Goal: Task Accomplishment & Management: Complete application form

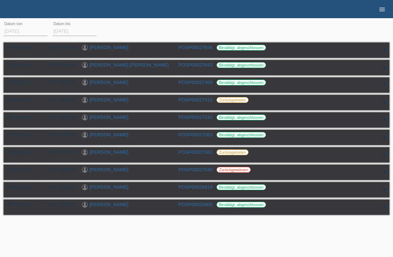
click at [380, 11] on icon "menu" at bounding box center [381, 9] width 7 height 7
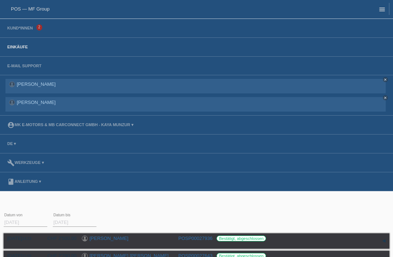
click at [17, 36] on li "Kund*innen 2" at bounding box center [196, 28] width 393 height 19
click at [28, 29] on link "Kund*innen" at bounding box center [20, 28] width 33 height 4
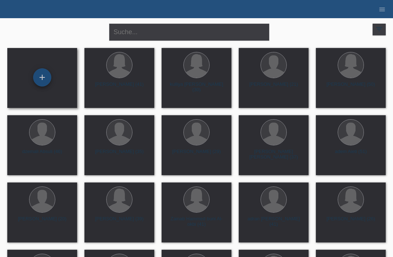
click at [40, 69] on div "+" at bounding box center [42, 77] width 18 height 18
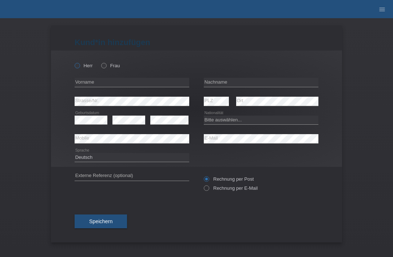
click at [73, 62] on icon at bounding box center [73, 62] width 0 height 0
click at [76, 67] on input "Herr" at bounding box center [77, 65] width 5 height 5
radio input "true"
click at [107, 67] on label "Frau" at bounding box center [110, 65] width 19 height 5
click at [106, 67] on input "Frau" at bounding box center [103, 65] width 5 height 5
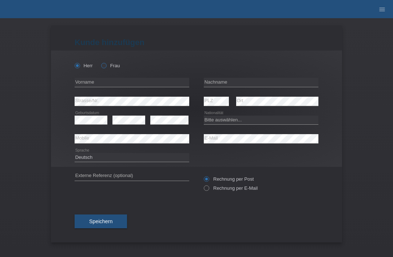
radio input "true"
click at [262, 84] on input "text" at bounding box center [261, 82] width 115 height 9
type input "[PERSON_NAME]"
click at [124, 80] on input "text" at bounding box center [132, 82] width 115 height 9
type input "sahar"
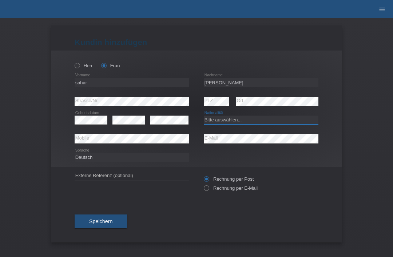
click at [252, 122] on select "Bitte auswählen... Schweiz Deutschland Liechtenstein Österreich ------------ Af…" at bounding box center [261, 120] width 115 height 9
select select "CH"
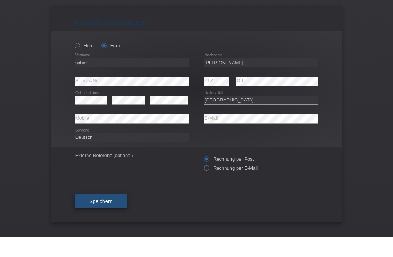
click at [107, 218] on span "Speichern" at bounding box center [100, 221] width 23 height 6
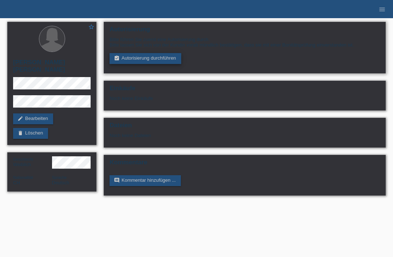
click at [147, 64] on link "assignment_turned_in Autorisierung durchführen" at bounding box center [145, 58] width 72 height 11
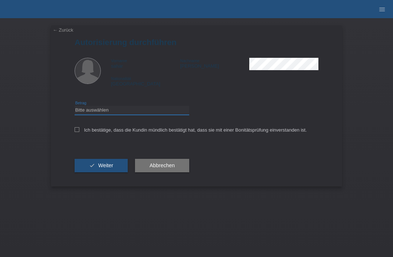
click at [144, 108] on select "Bitte auswählen CHF 1.00 - CHF 499.00 CHF 500.00 - CHF 1'999.00 CHF 2'000.00 - …" at bounding box center [132, 110] width 115 height 9
select select "3"
click at [81, 133] on label "Ich bestätige, dass die Kundin mündlich bestätigt hat, dass sie mit einer Bonit…" at bounding box center [191, 129] width 232 height 5
click at [79, 132] on input "Ich bestätige, dass die Kundin mündlich bestätigt hat, dass sie mit einer Bonit…" at bounding box center [77, 129] width 5 height 5
checkbox input "true"
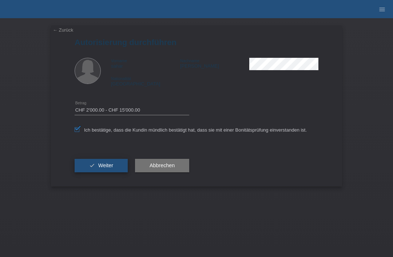
click at [103, 168] on span "Weiter" at bounding box center [105, 166] width 15 height 6
